Goal: Transaction & Acquisition: Book appointment/travel/reservation

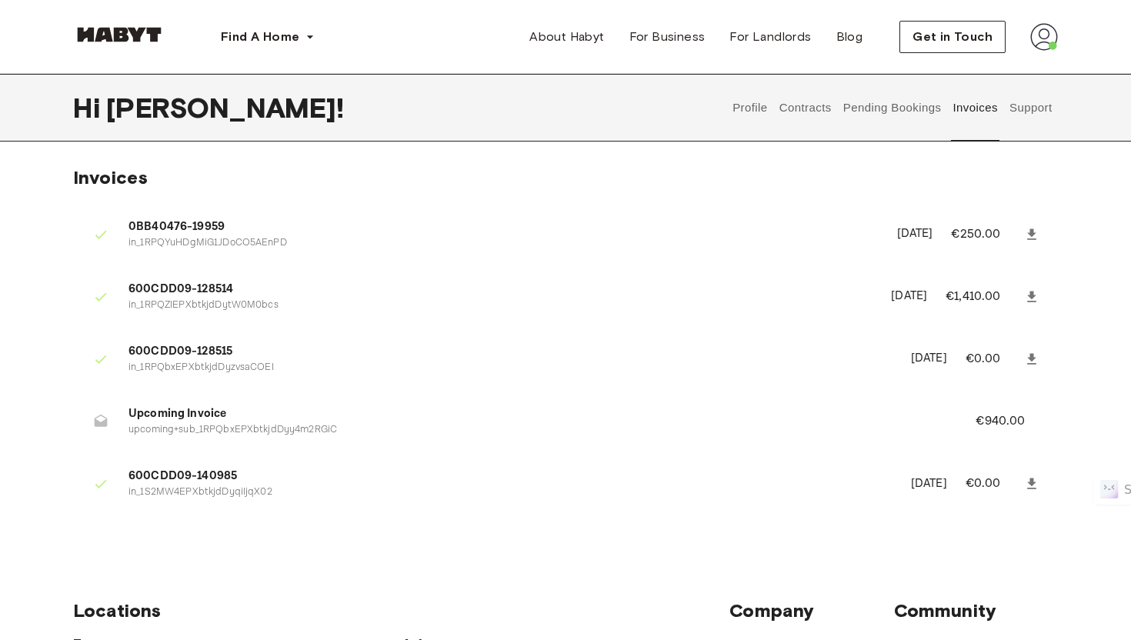
click at [1030, 105] on button "Support" at bounding box center [1031, 108] width 47 height 68
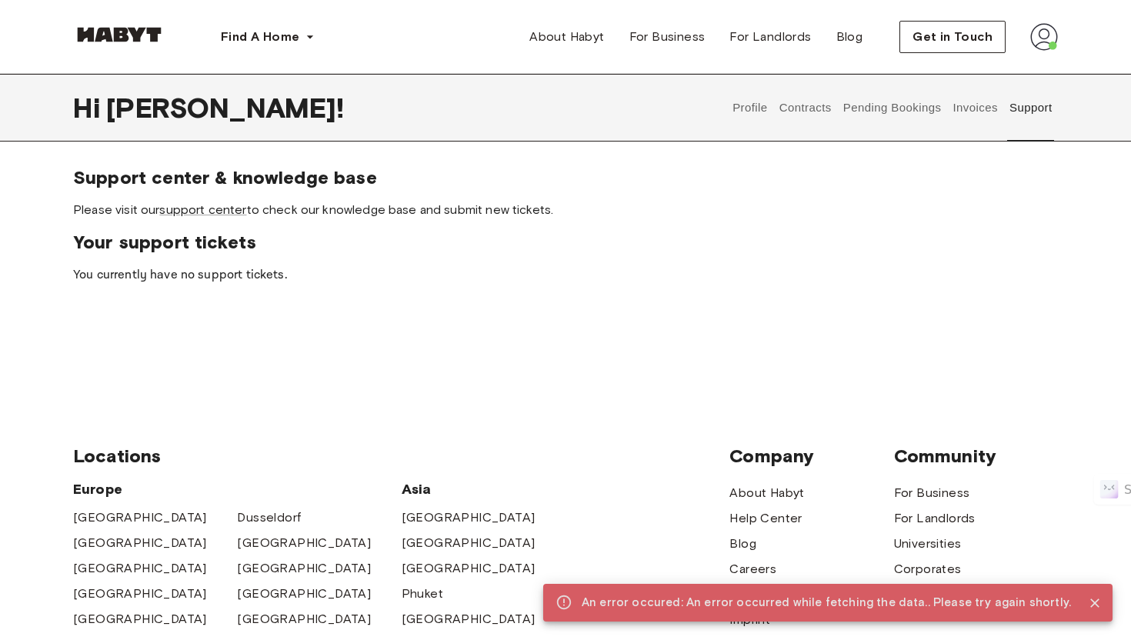
click at [883, 100] on button "Pending Bookings" at bounding box center [892, 108] width 102 height 68
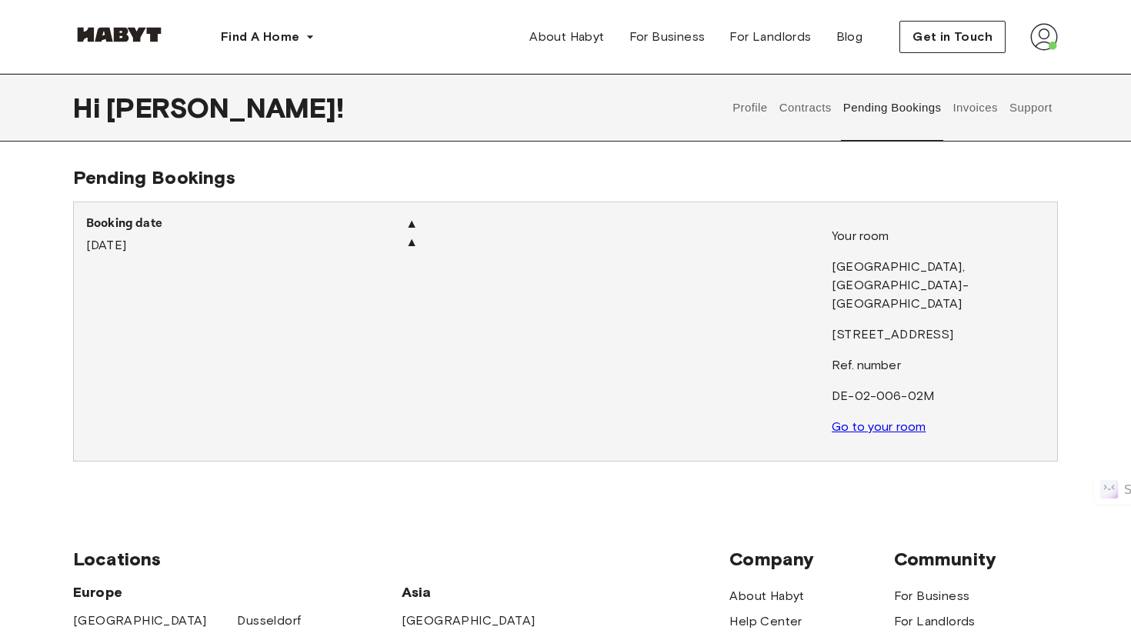
click at [901, 419] on link "Go to your room" at bounding box center [879, 426] width 94 height 15
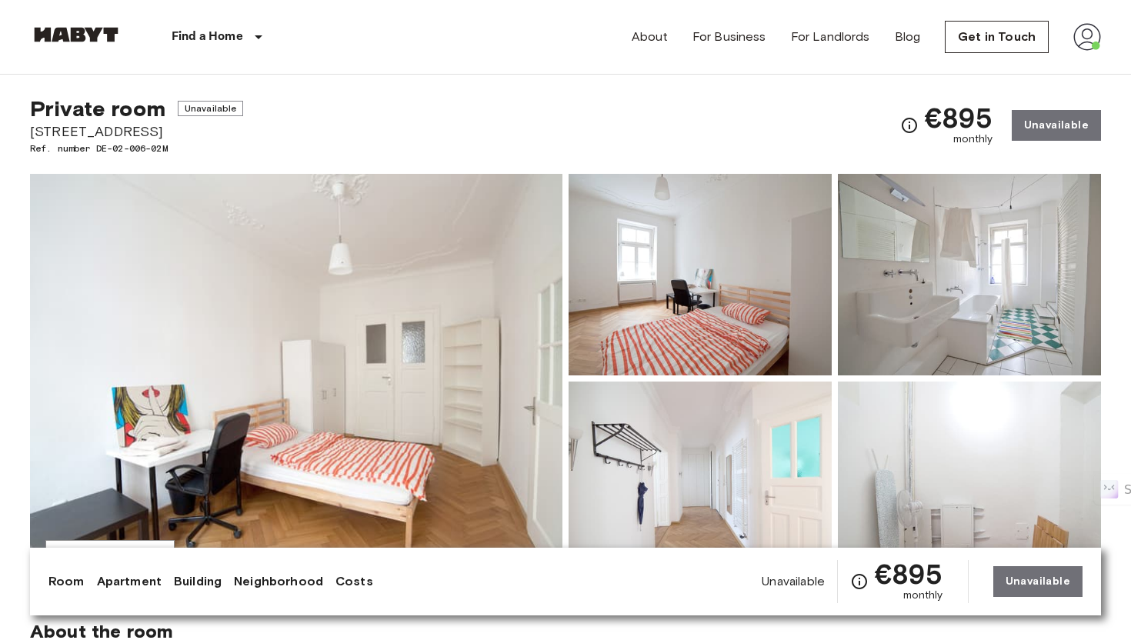
scroll to position [28, 0]
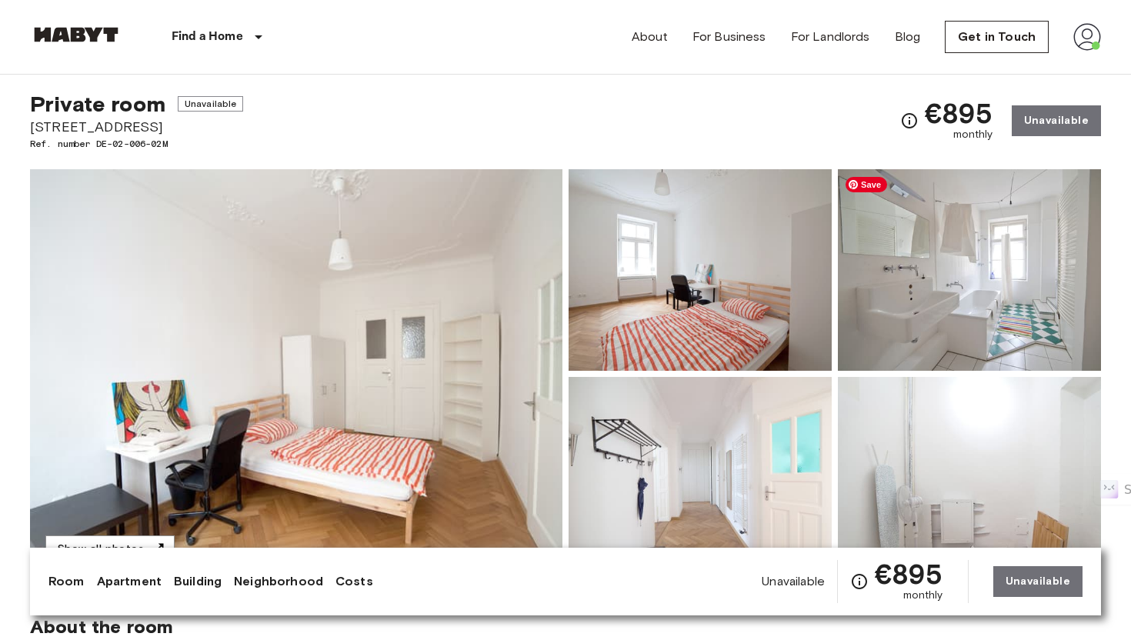
click at [918, 300] on img at bounding box center [969, 270] width 263 height 202
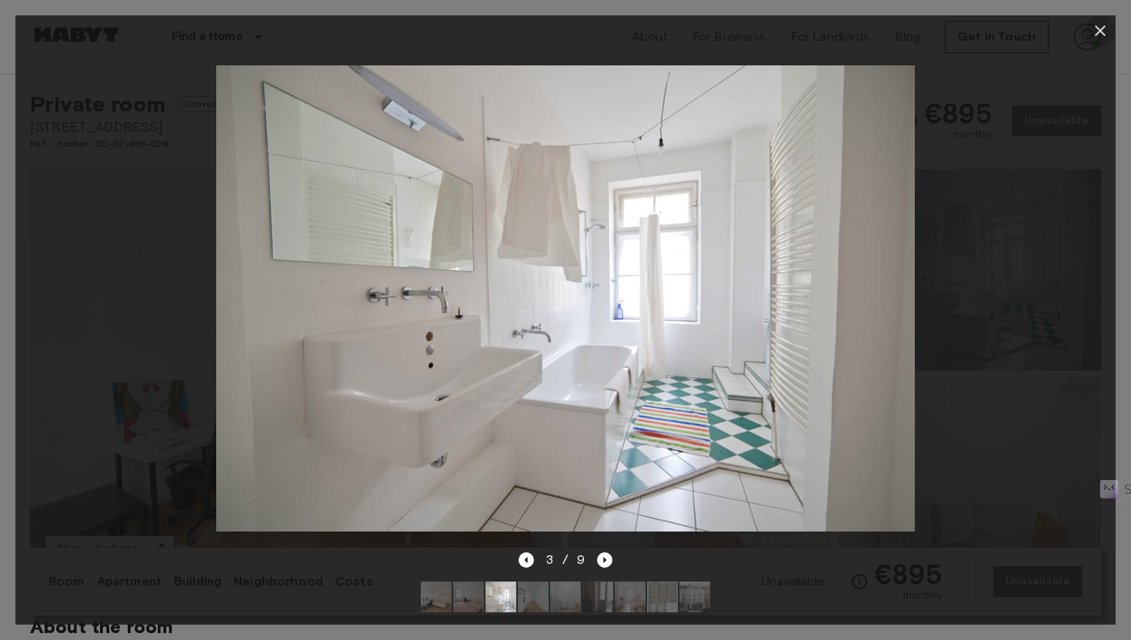
click at [1103, 32] on icon "button" at bounding box center [1100, 30] width 11 height 11
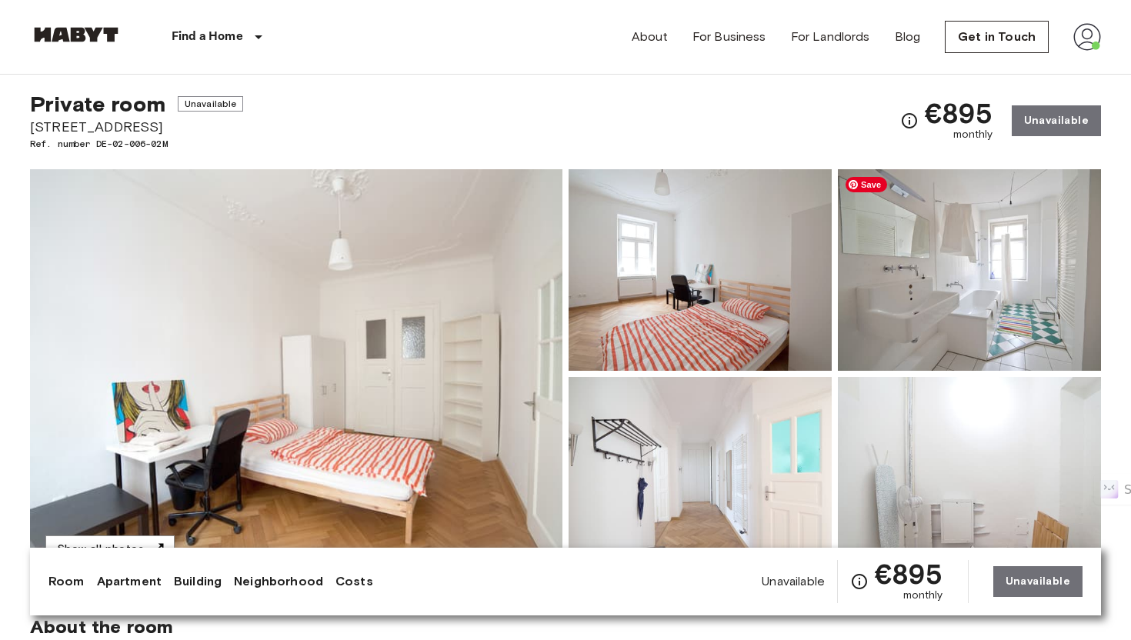
scroll to position [158, 0]
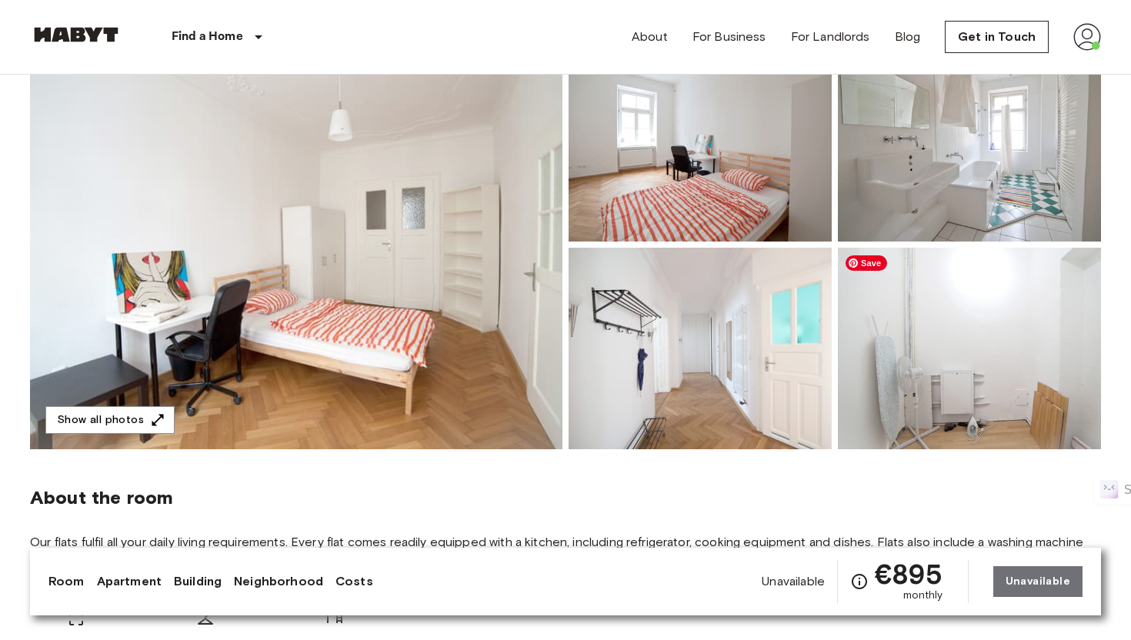
click at [916, 359] on img at bounding box center [969, 349] width 263 height 202
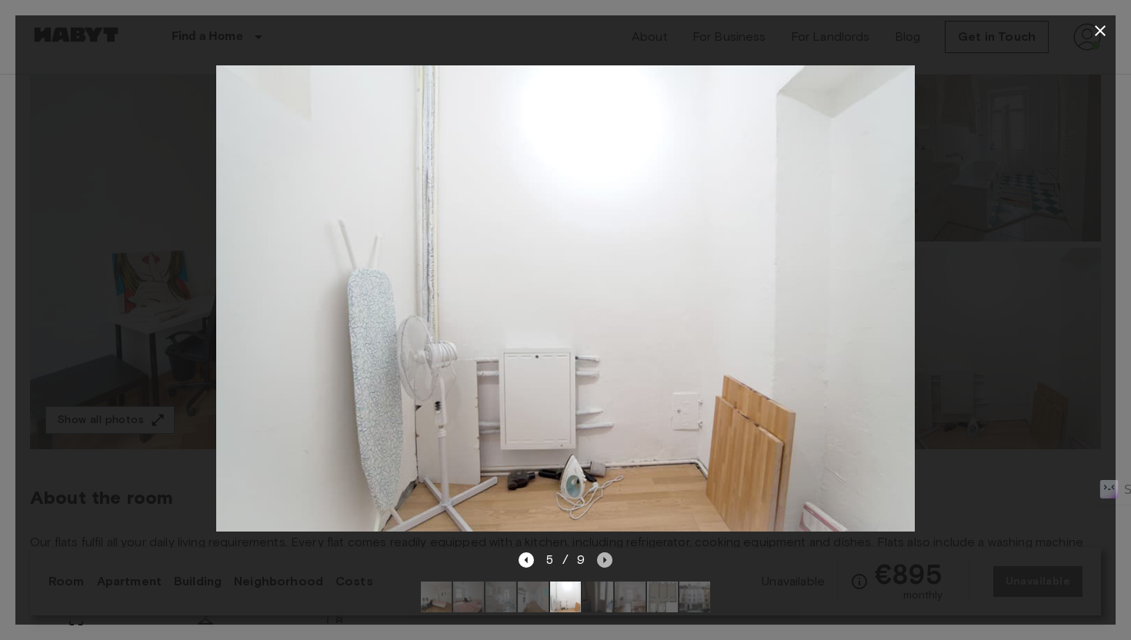
click at [609, 560] on icon "Next image" at bounding box center [604, 560] width 15 height 15
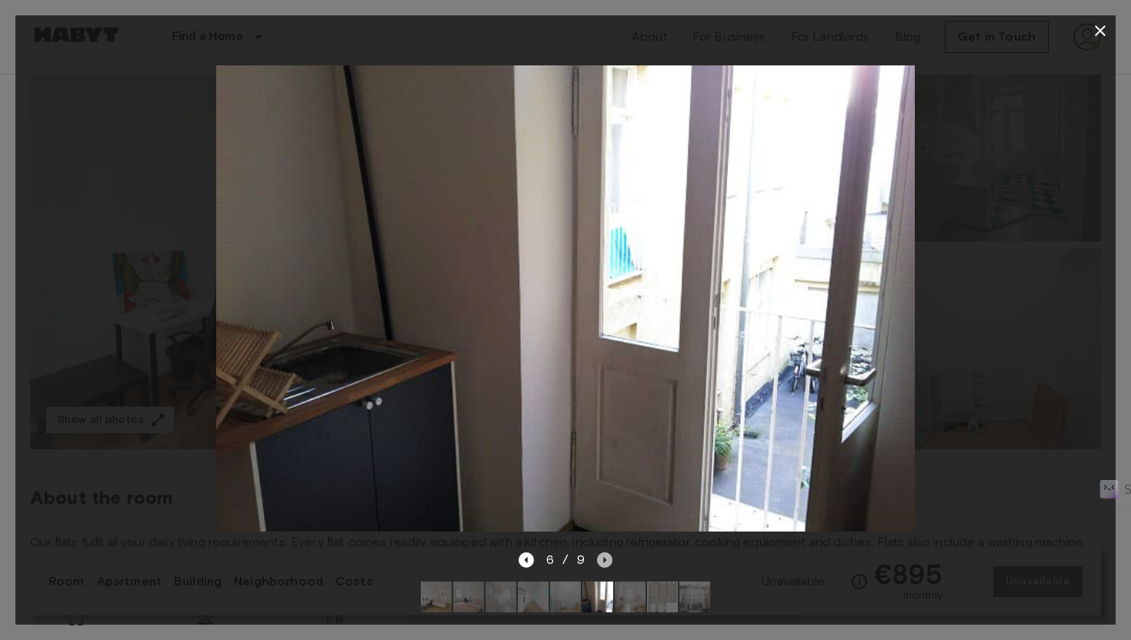
click at [609, 560] on icon "Next image" at bounding box center [604, 560] width 15 height 15
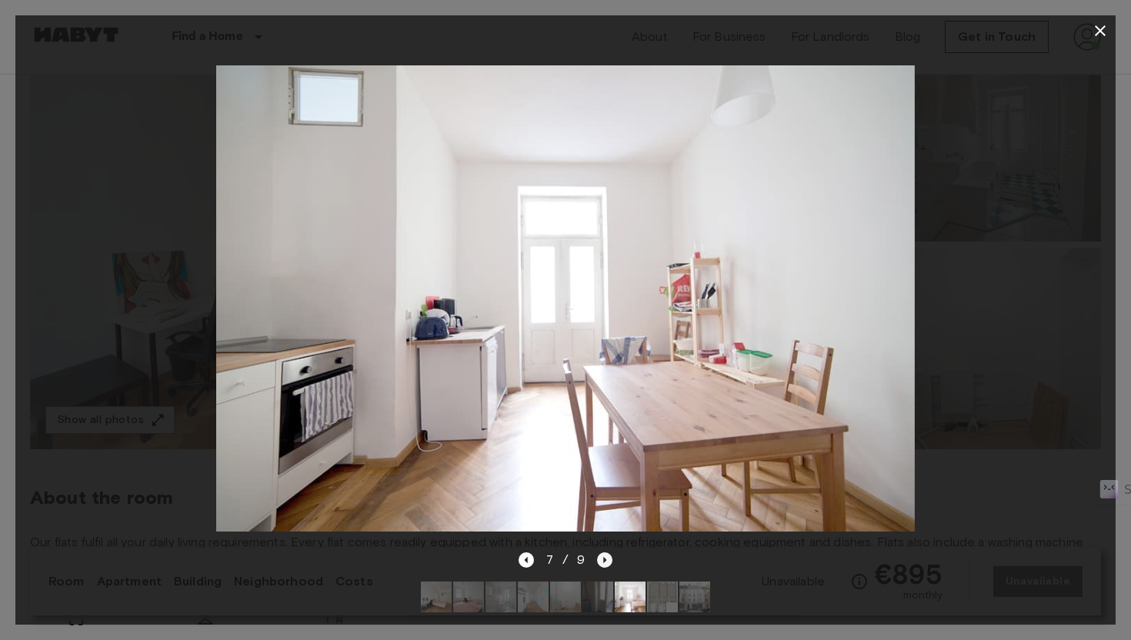
click at [609, 560] on icon "Next image" at bounding box center [604, 560] width 15 height 15
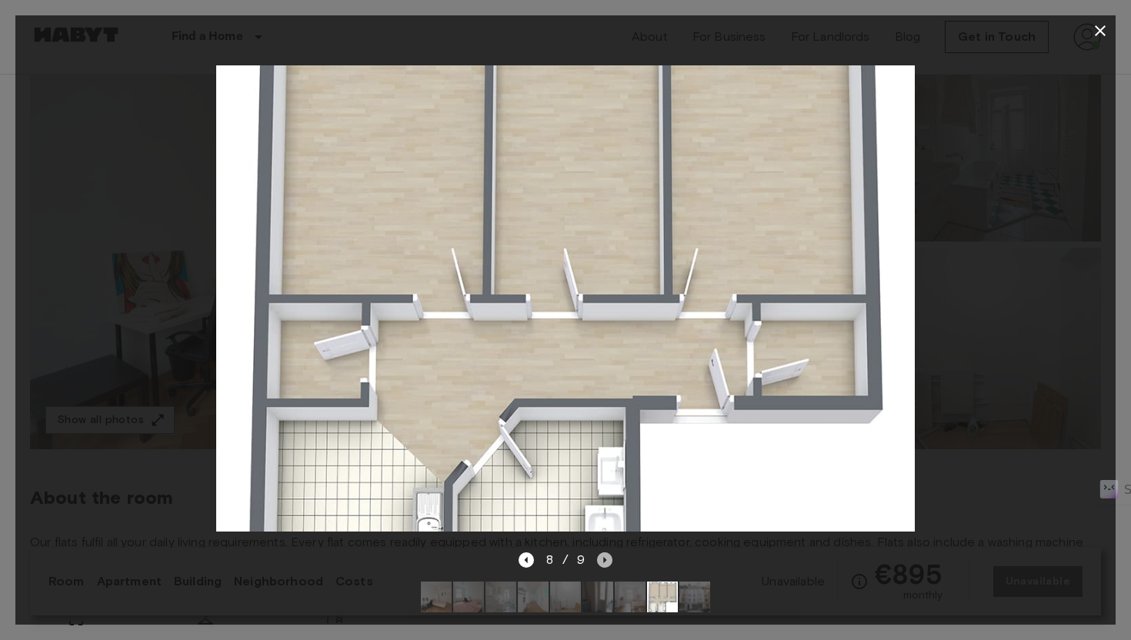
click at [609, 560] on icon "Next image" at bounding box center [604, 560] width 15 height 15
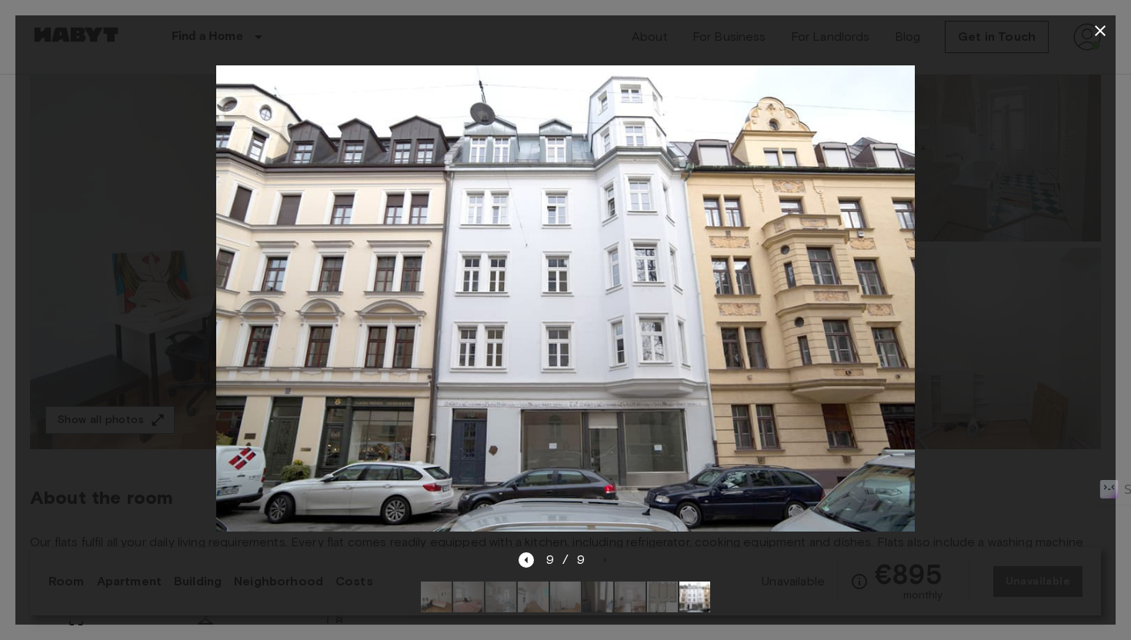
click at [1095, 32] on icon "button" at bounding box center [1100, 31] width 18 height 18
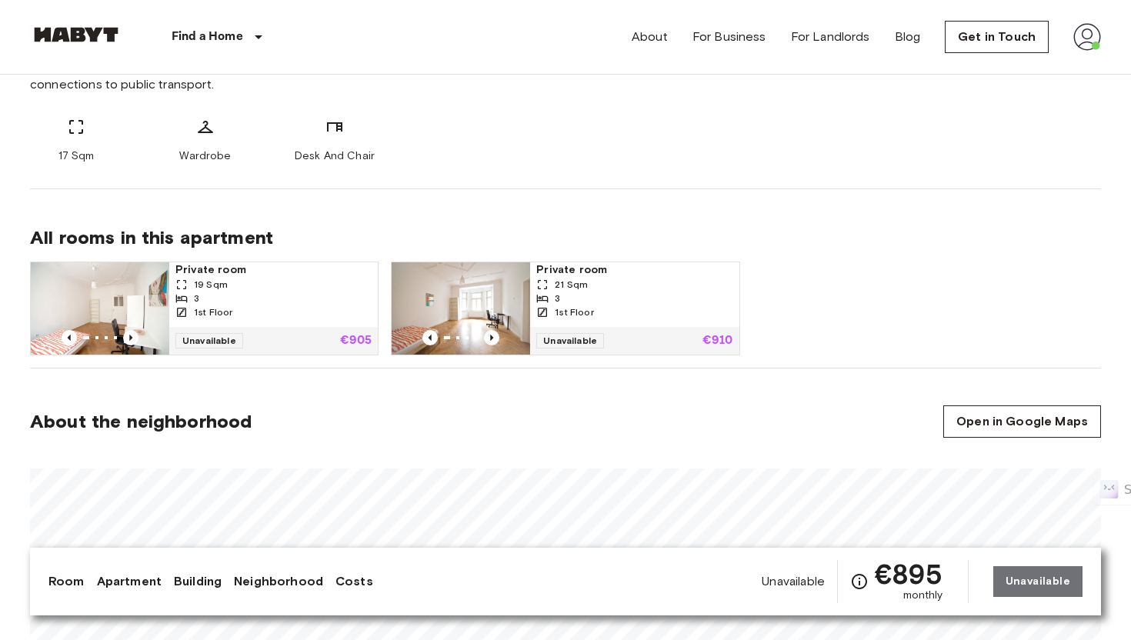
scroll to position [670, 0]
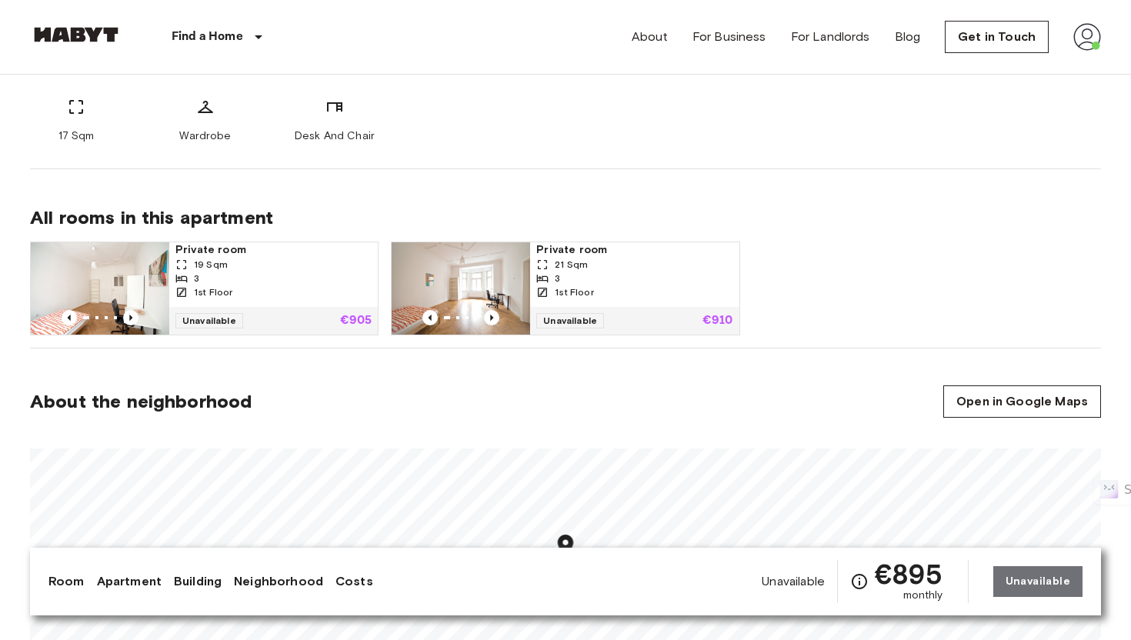
click at [301, 277] on div "3" at bounding box center [273, 279] width 196 height 14
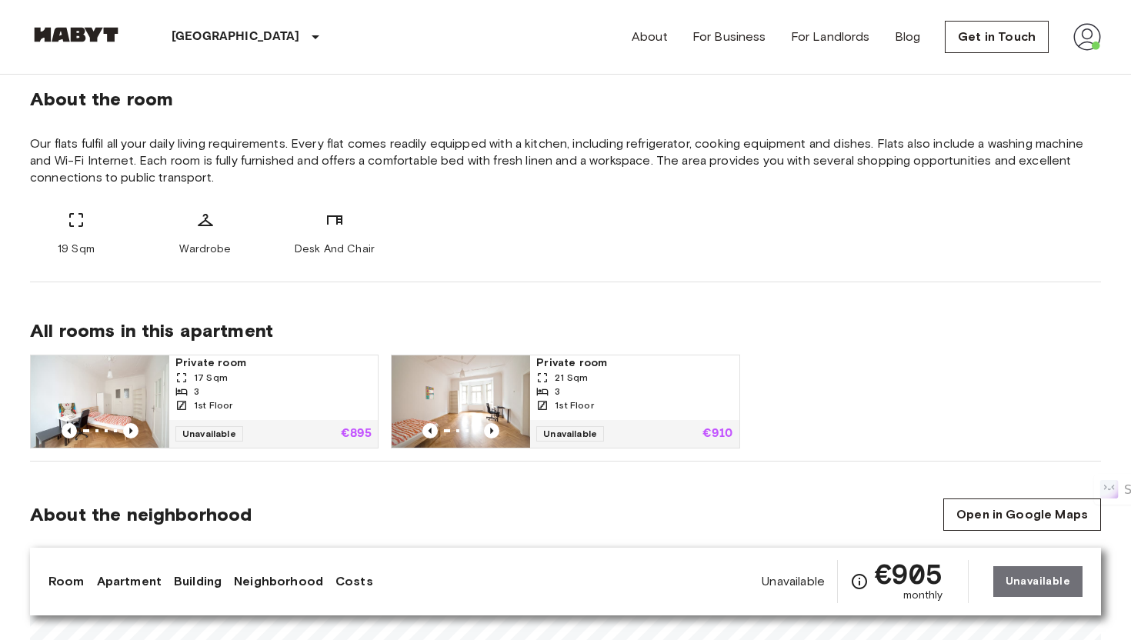
scroll to position [621, 0]
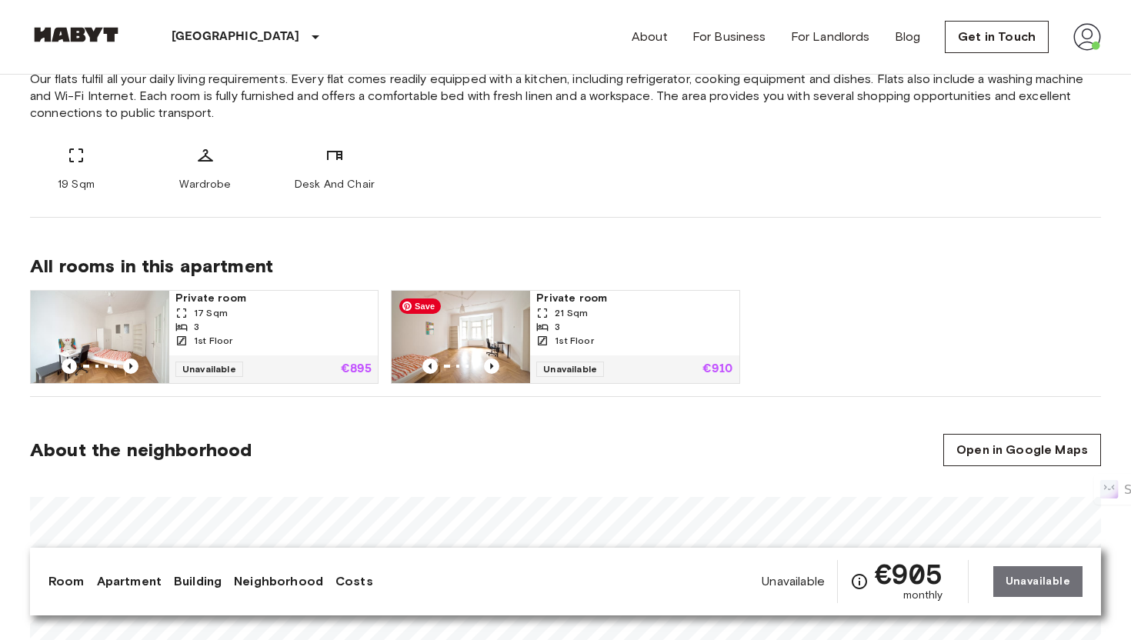
click at [467, 331] on img at bounding box center [461, 337] width 139 height 92
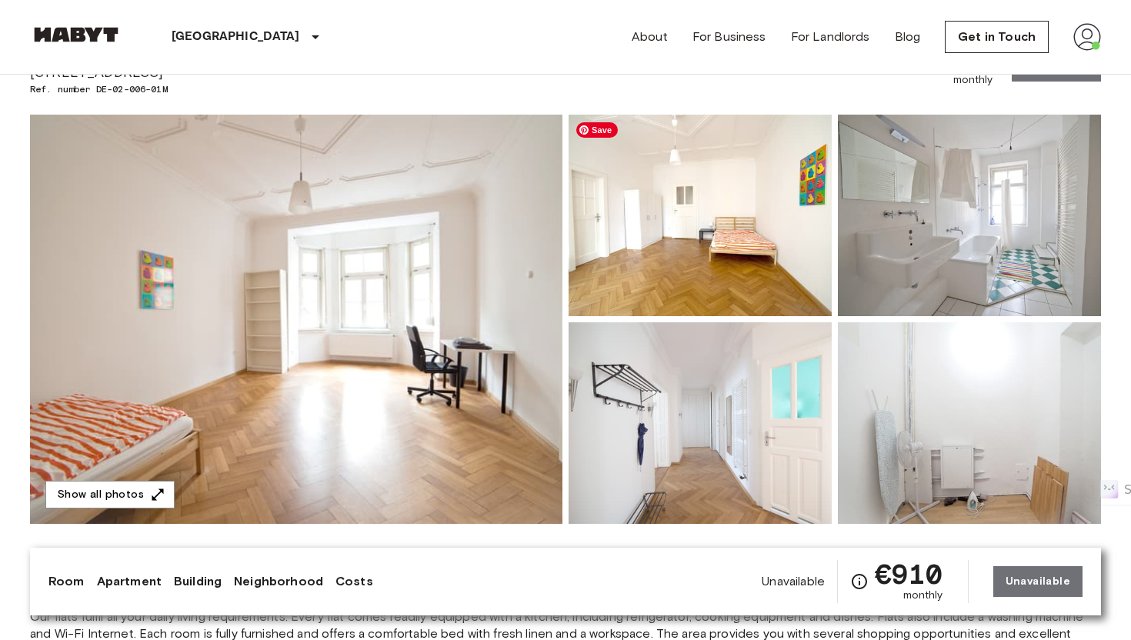
click at [710, 193] on img at bounding box center [700, 216] width 263 height 202
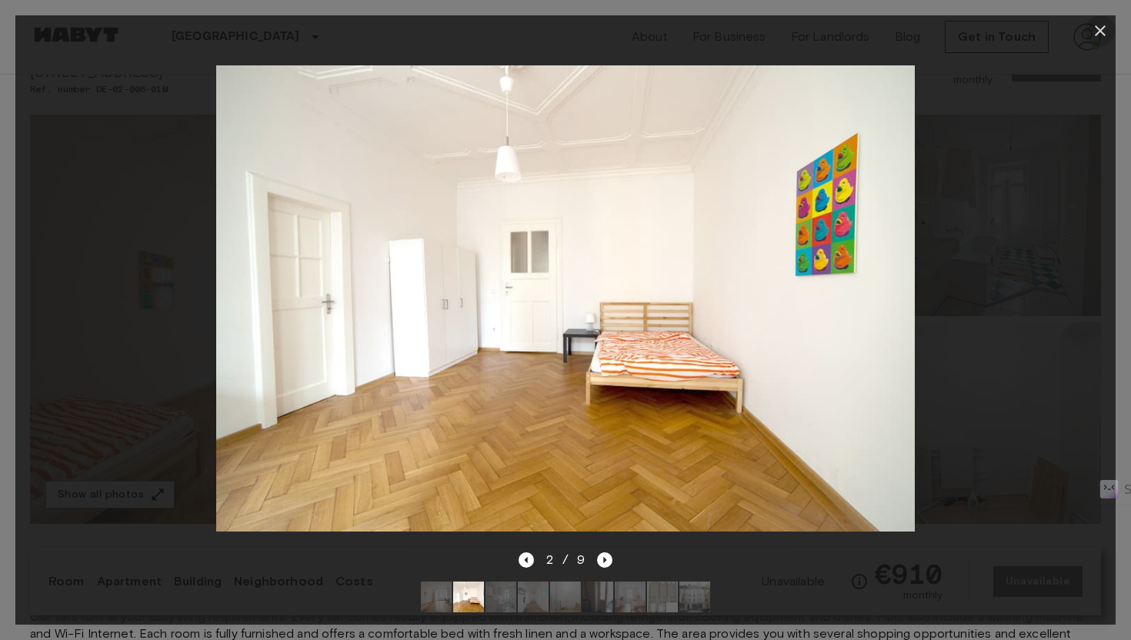
click at [1103, 31] on icon "button" at bounding box center [1100, 31] width 18 height 18
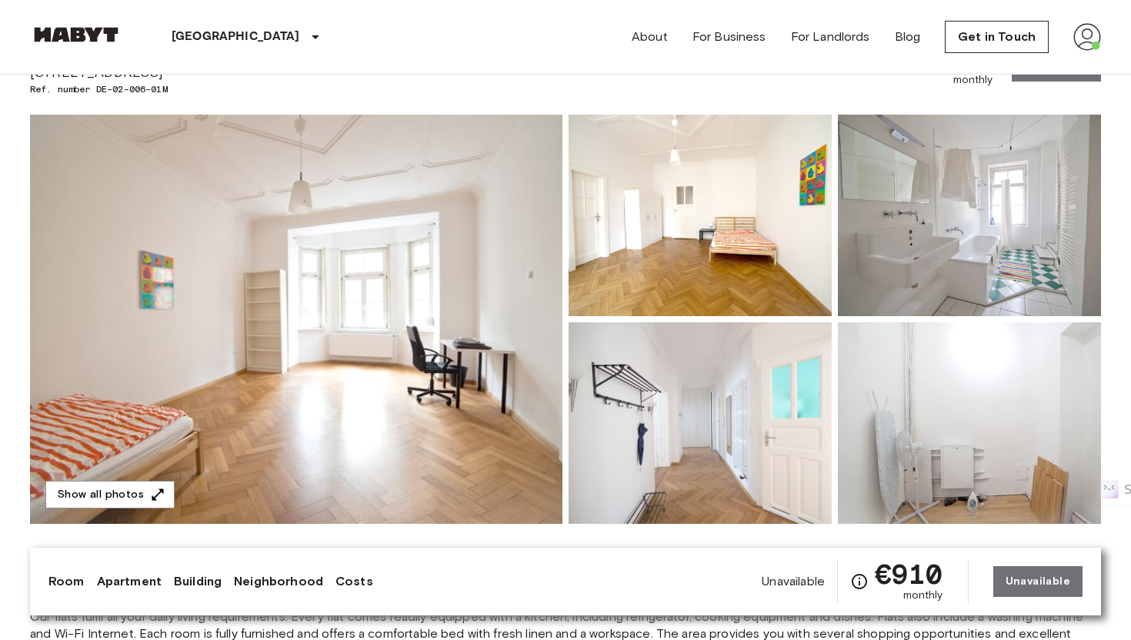
scroll to position [425, 0]
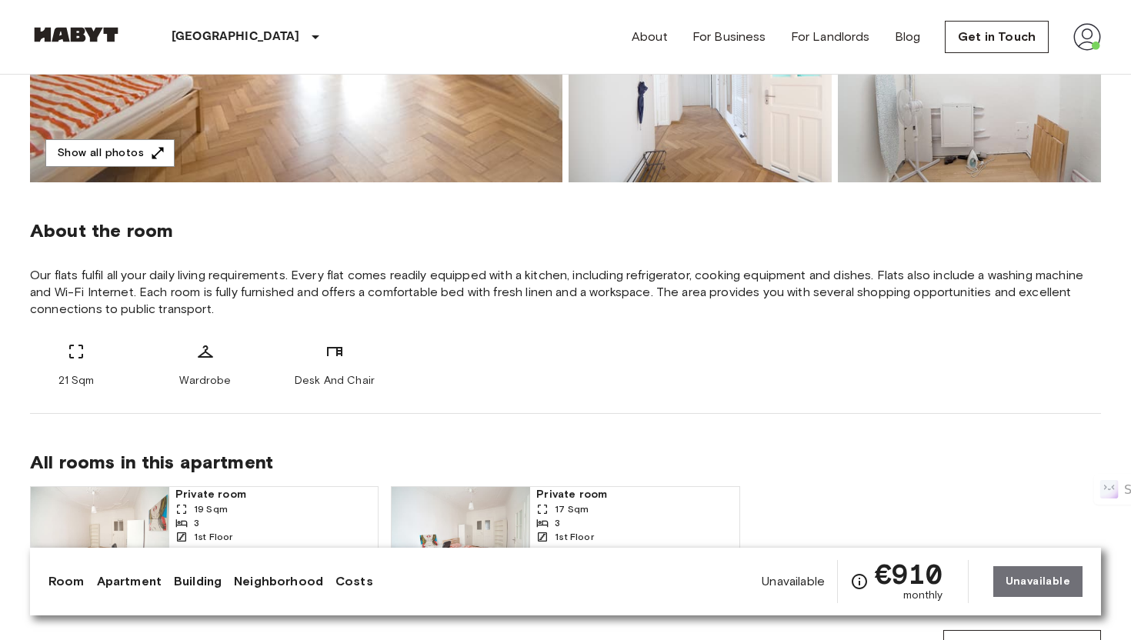
click at [1044, 581] on div "Unavailable €910 monthly Unavailable" at bounding box center [922, 581] width 321 height 43
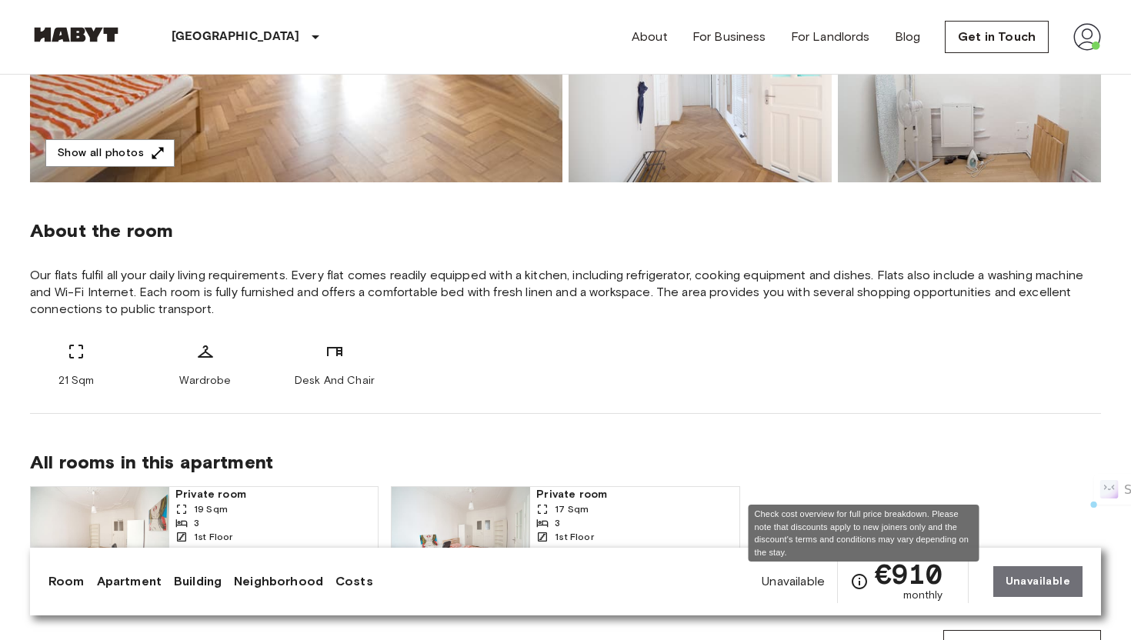
click at [864, 583] on icon "Check cost overview for full price breakdown. Please note that discounts apply …" at bounding box center [860, 582] width 18 height 18
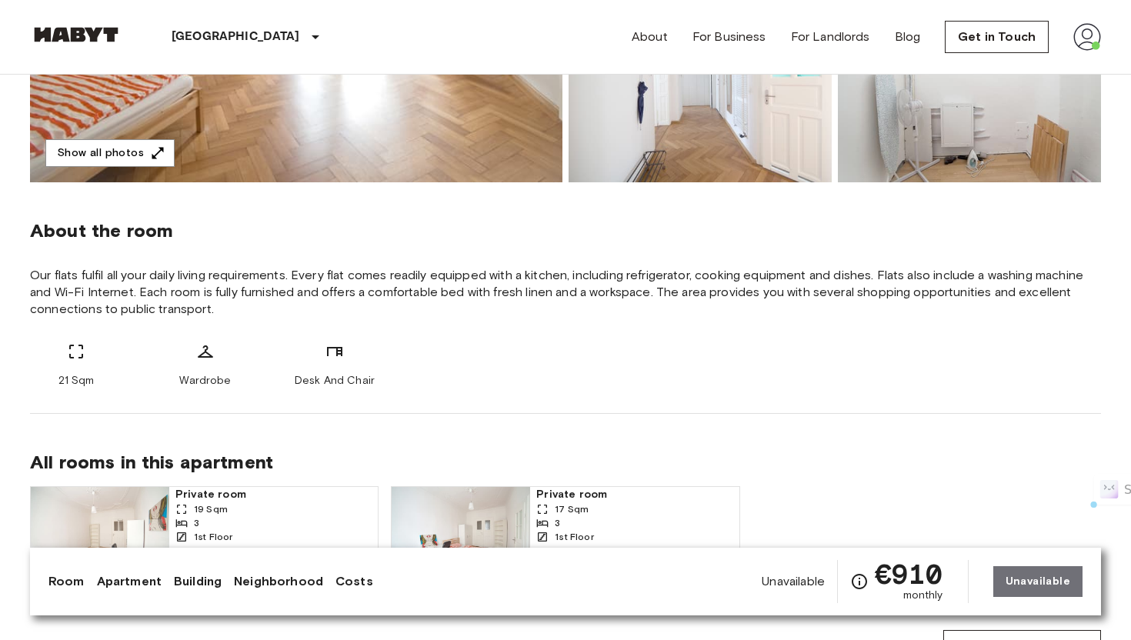
click at [1044, 580] on div "Unavailable €910 monthly Unavailable" at bounding box center [922, 581] width 321 height 43
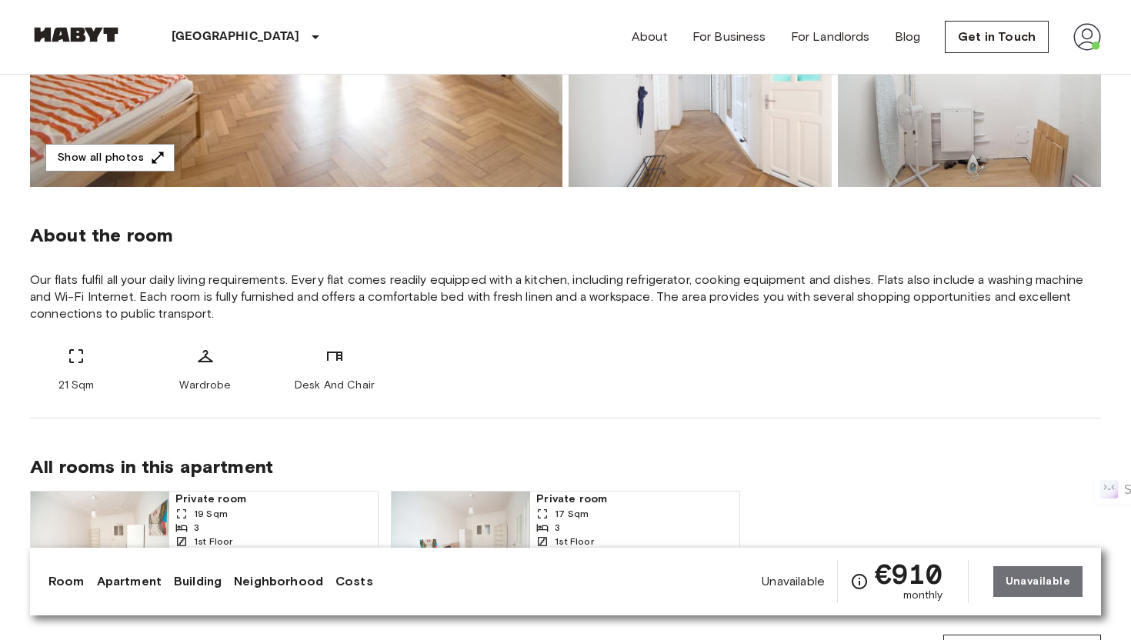
scroll to position [0, 0]
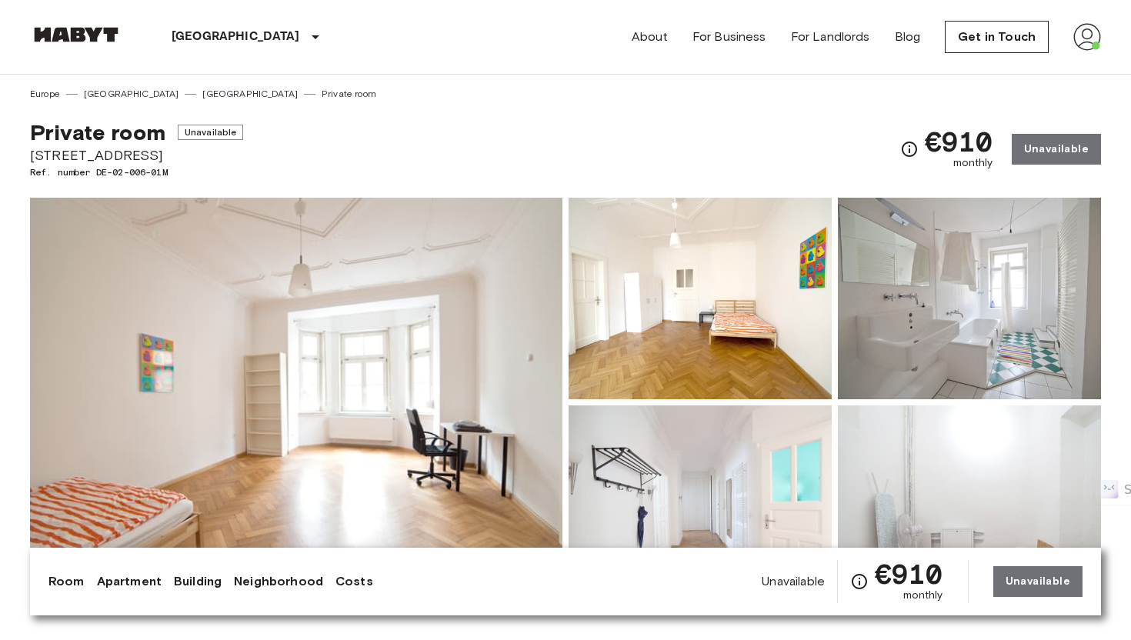
click at [159, 155] on span "[STREET_ADDRESS]" at bounding box center [136, 155] width 213 height 20
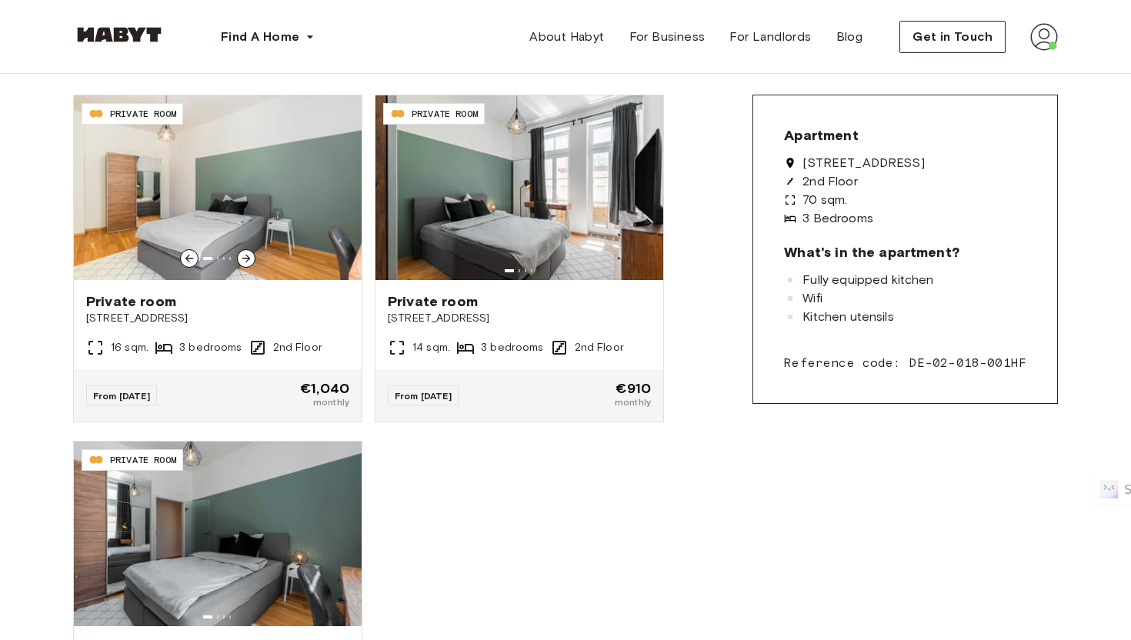
scroll to position [486, 0]
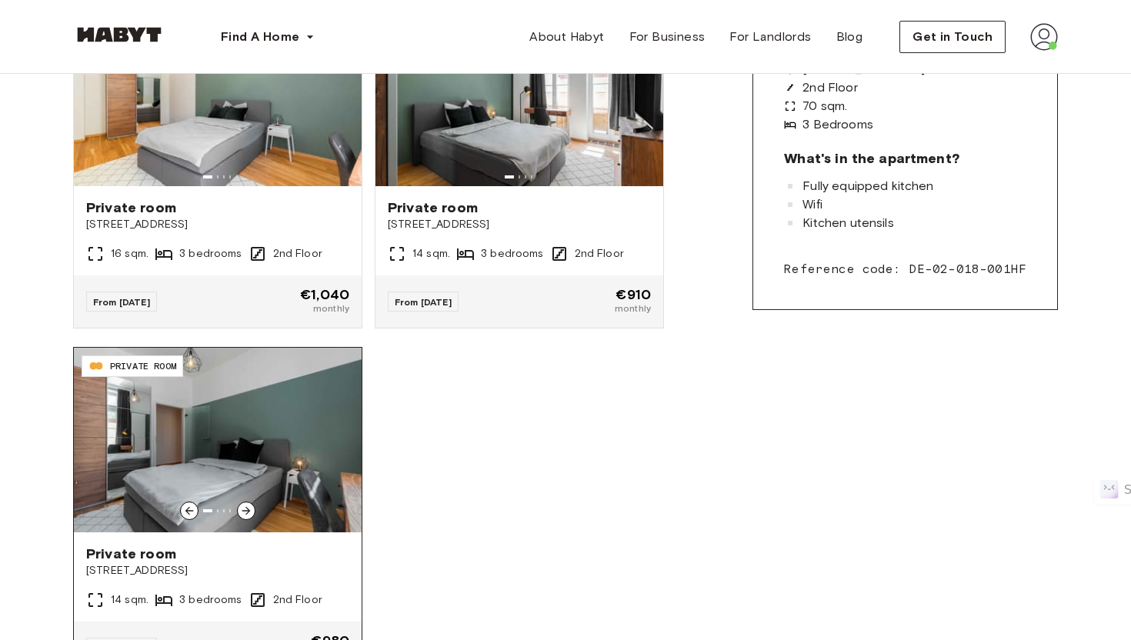
click at [244, 512] on icon at bounding box center [246, 511] width 12 height 12
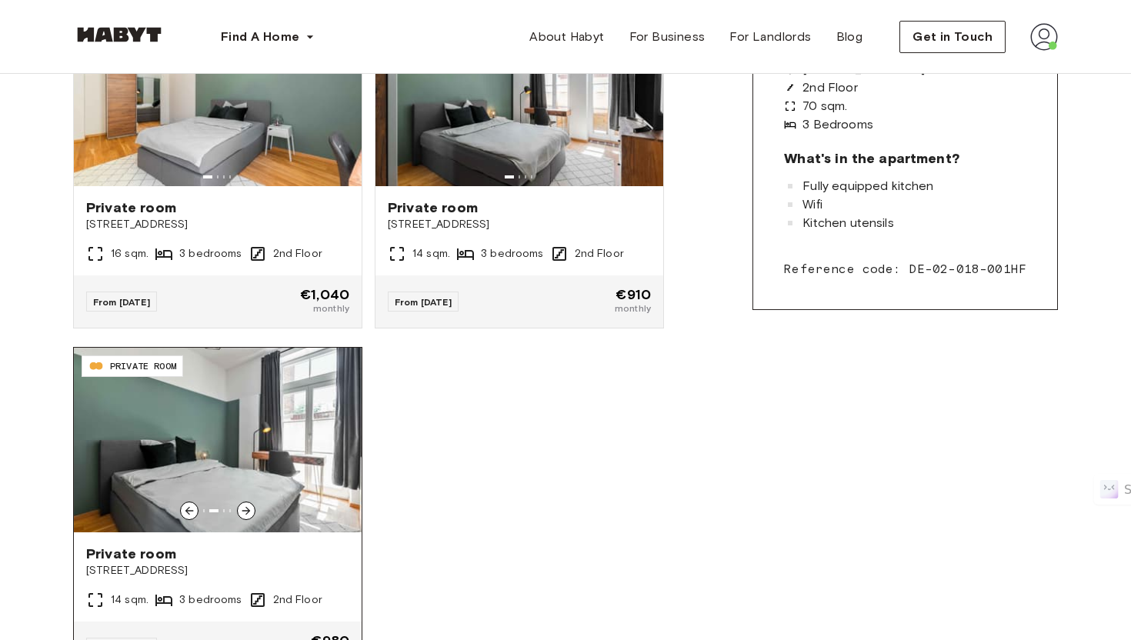
click at [244, 512] on icon at bounding box center [246, 511] width 12 height 12
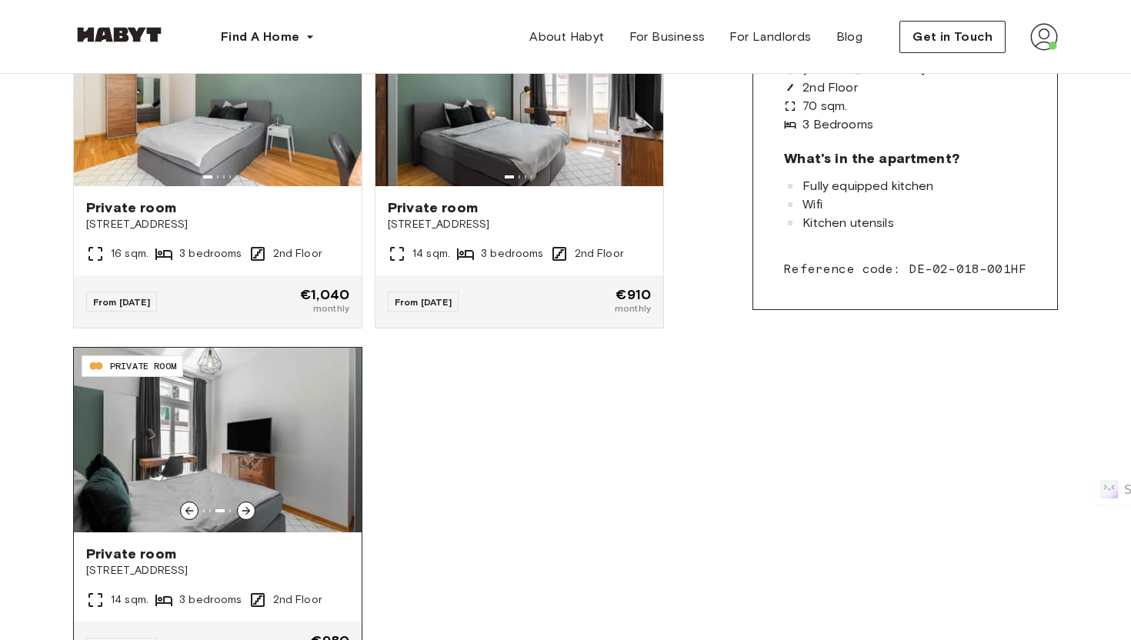
click at [244, 512] on icon at bounding box center [246, 511] width 12 height 12
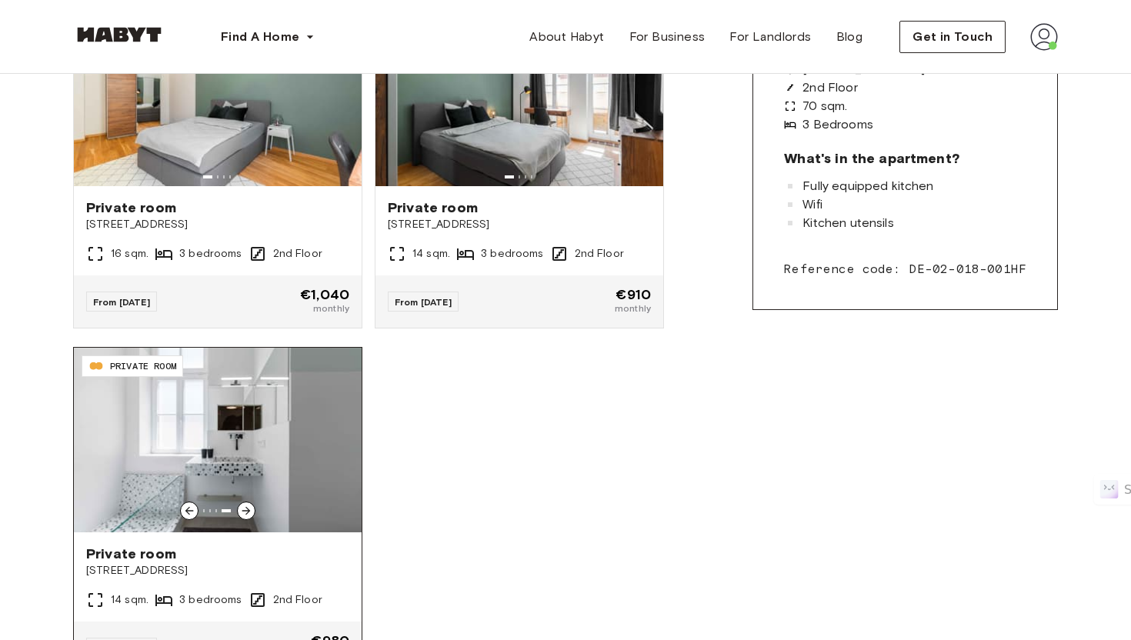
click at [244, 512] on icon at bounding box center [246, 511] width 12 height 12
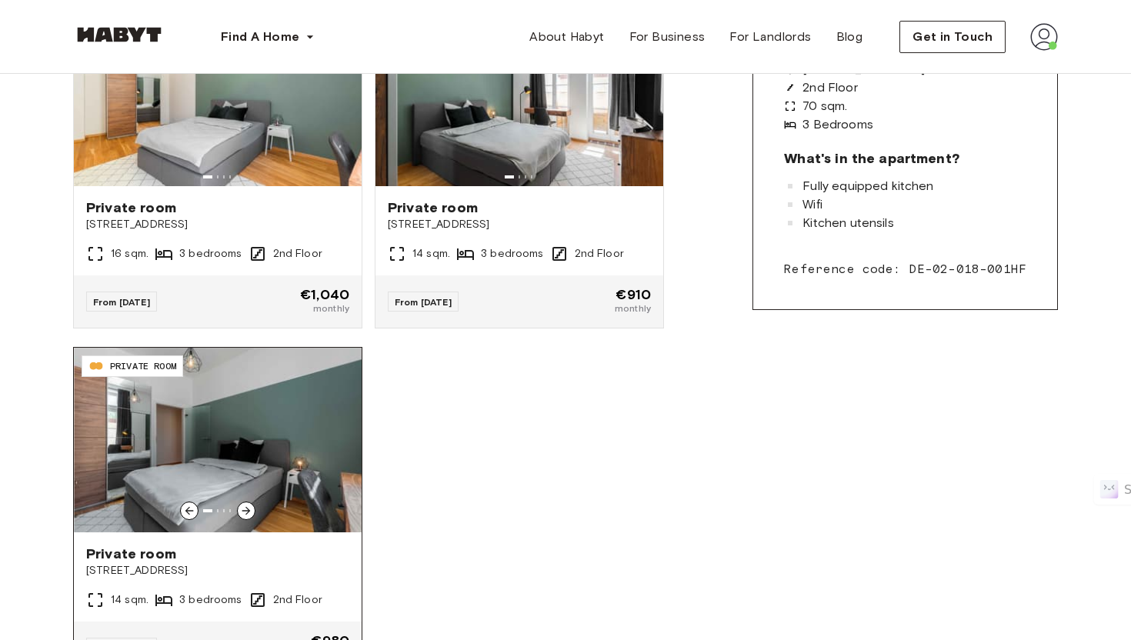
click at [244, 512] on icon at bounding box center [246, 511] width 12 height 12
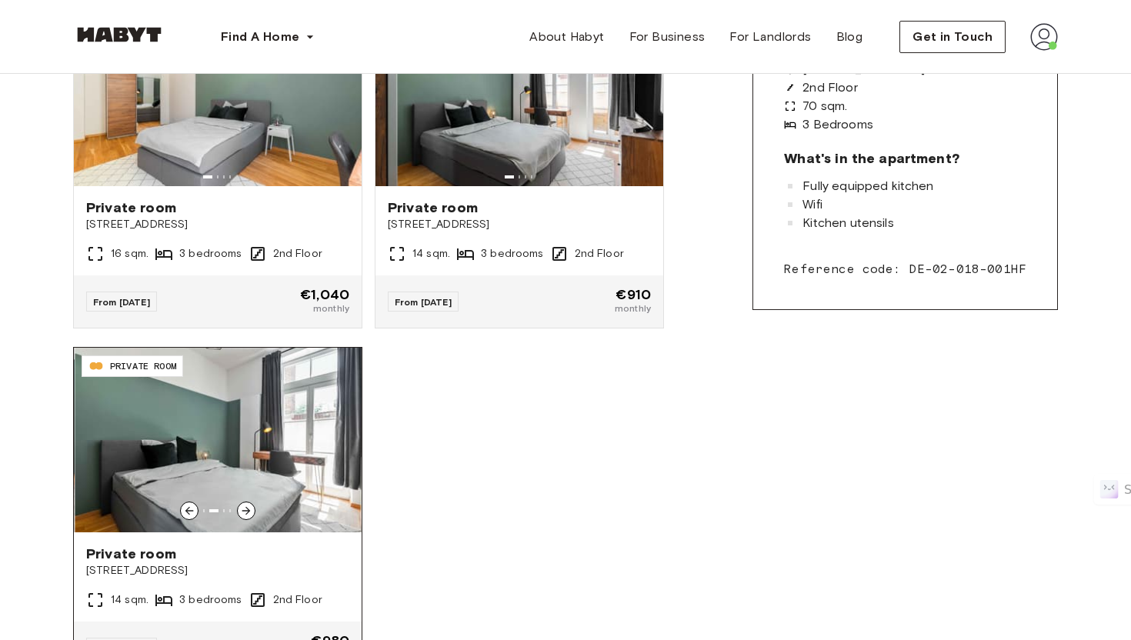
click at [244, 512] on icon at bounding box center [246, 511] width 12 height 12
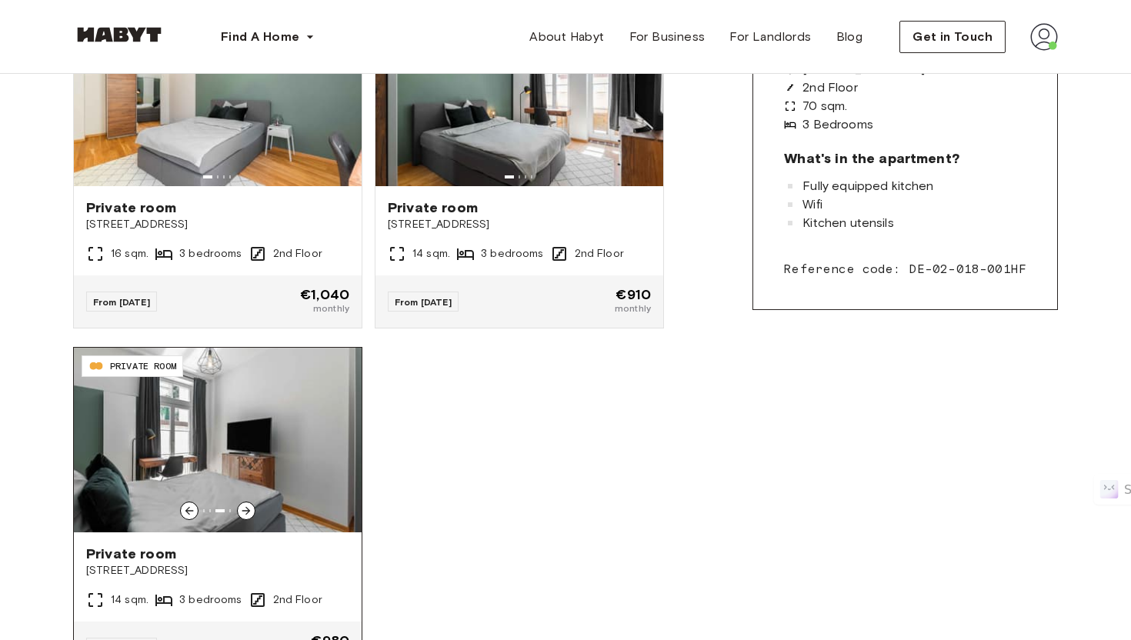
click at [248, 508] on icon at bounding box center [246, 511] width 12 height 12
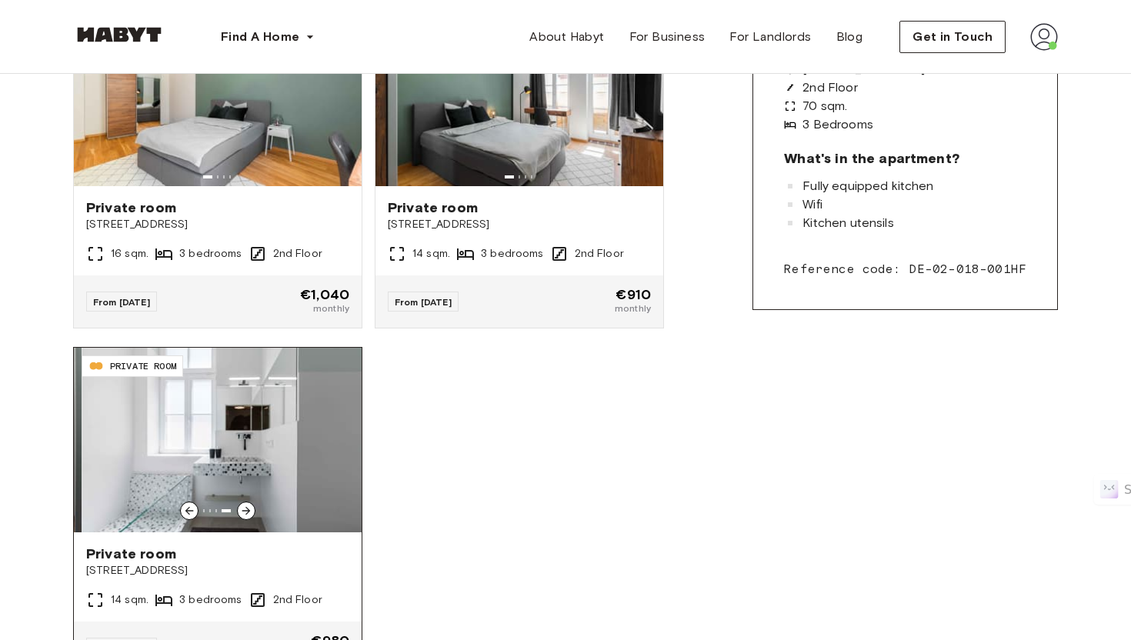
click at [248, 508] on icon at bounding box center [246, 511] width 12 height 12
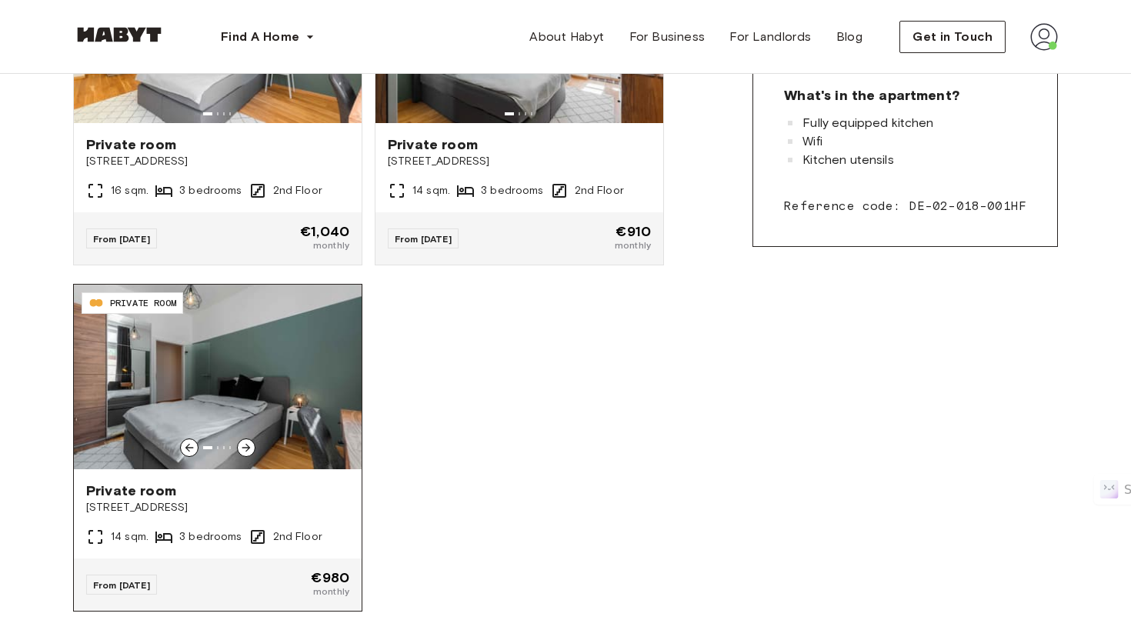
scroll to position [547, 0]
